Goal: Share content: Share content

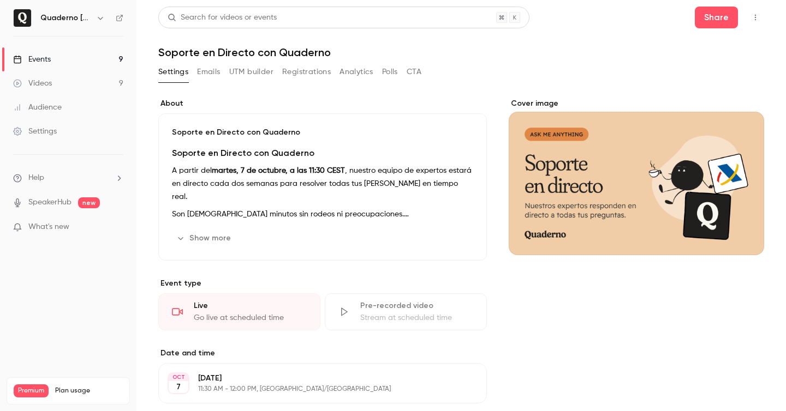
click at [69, 67] on link "Events 9" at bounding box center [68, 59] width 136 height 24
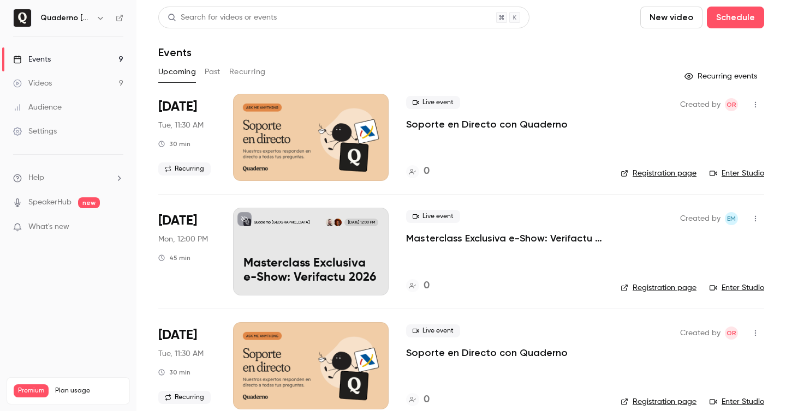
click at [79, 88] on link "Videos 9" at bounding box center [68, 83] width 136 height 24
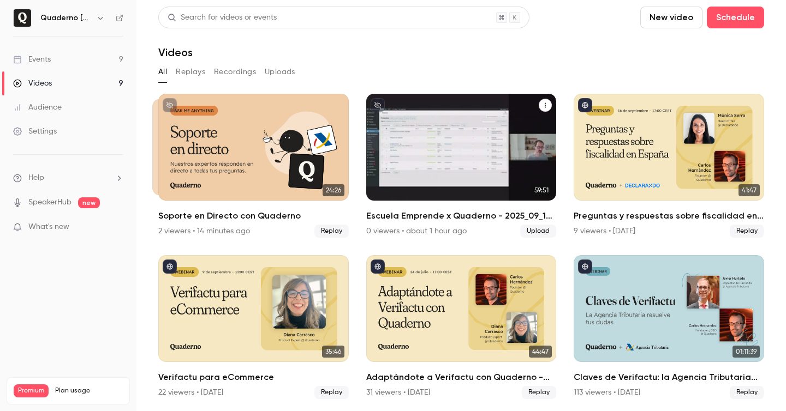
click at [544, 111] on button "Escuela Emprende x Quaderno - 2025_09_16 10_57 CEST – Recording" at bounding box center [544, 105] width 13 height 13
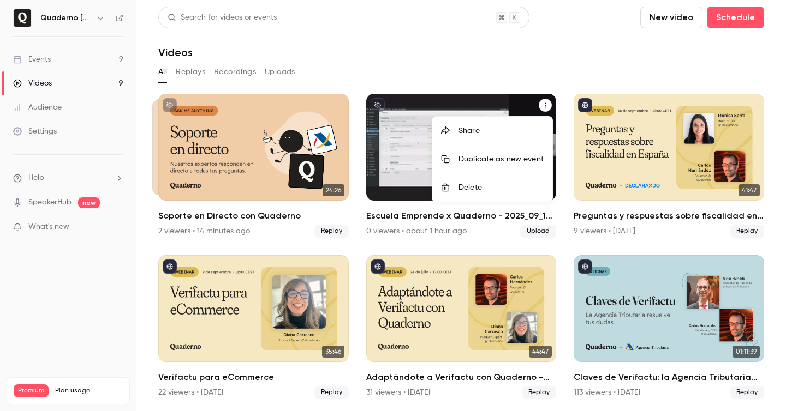
click at [529, 128] on div "Share" at bounding box center [500, 130] width 85 height 11
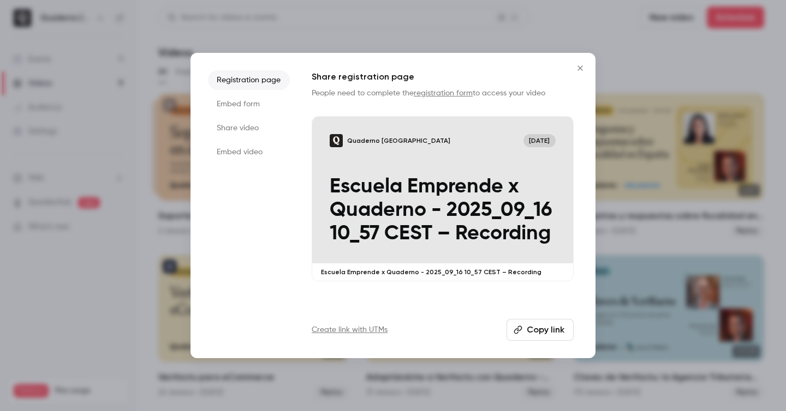
click at [247, 133] on li "Share video" at bounding box center [249, 128] width 82 height 20
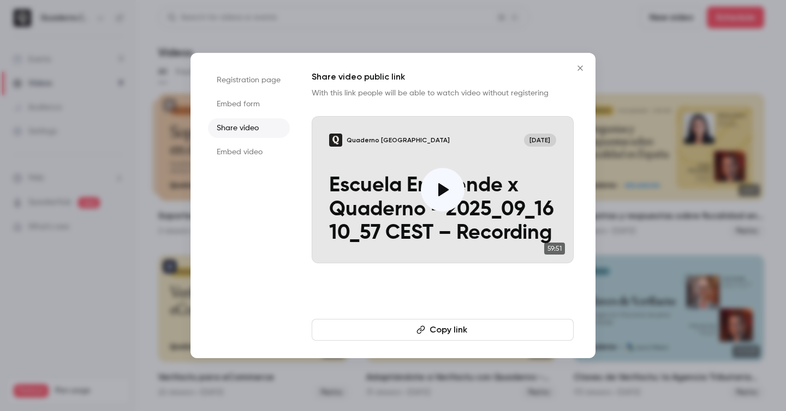
click at [473, 336] on button "Copy link" at bounding box center [443, 330] width 262 height 22
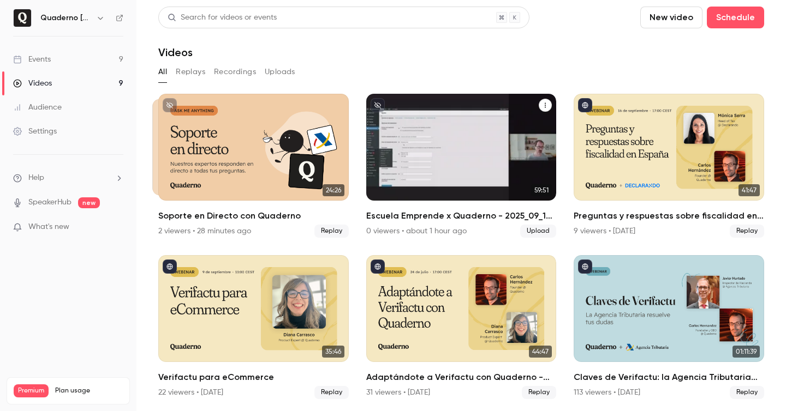
click at [545, 107] on icon "Escuela Emprende x Quaderno - 2025_09_16 10_57 CEST – Recording" at bounding box center [544, 105] width 1 height 5
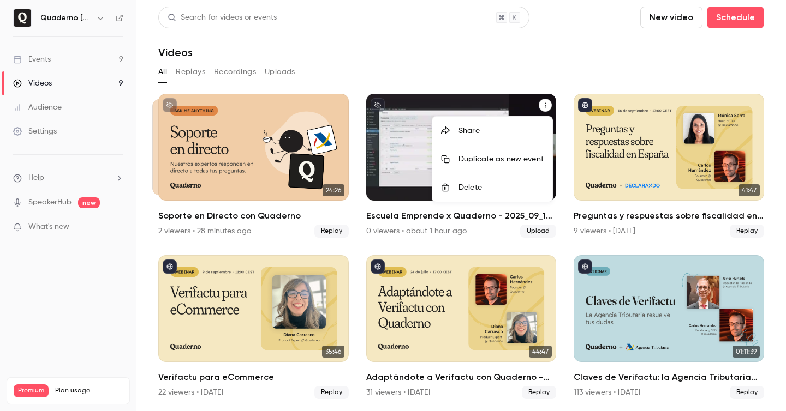
click at [479, 134] on div "Share" at bounding box center [500, 130] width 85 height 11
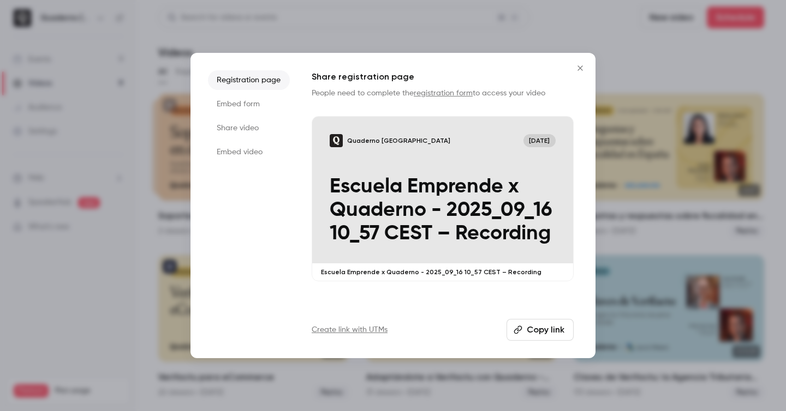
click at [255, 130] on li "Share video" at bounding box center [249, 128] width 82 height 20
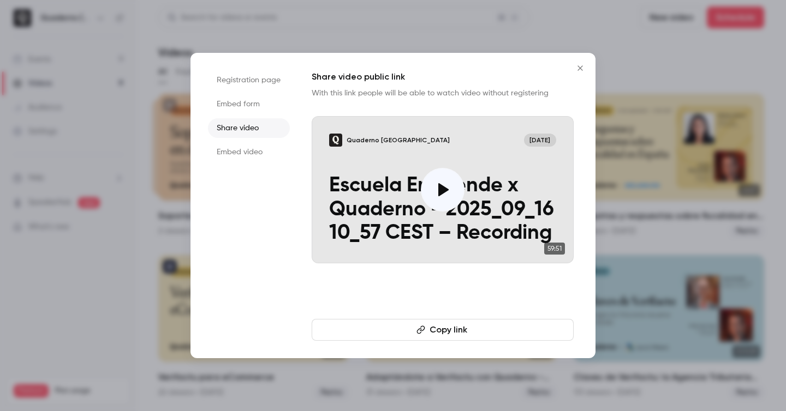
click at [458, 328] on button "Copy link" at bounding box center [443, 330] width 262 height 22
